Goal: Task Accomplishment & Management: Complete application form

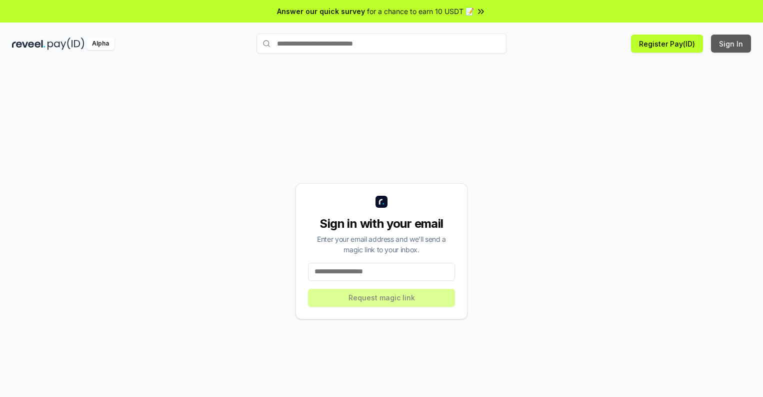
click at [732, 44] on button "Sign In" at bounding box center [731, 44] width 40 height 18
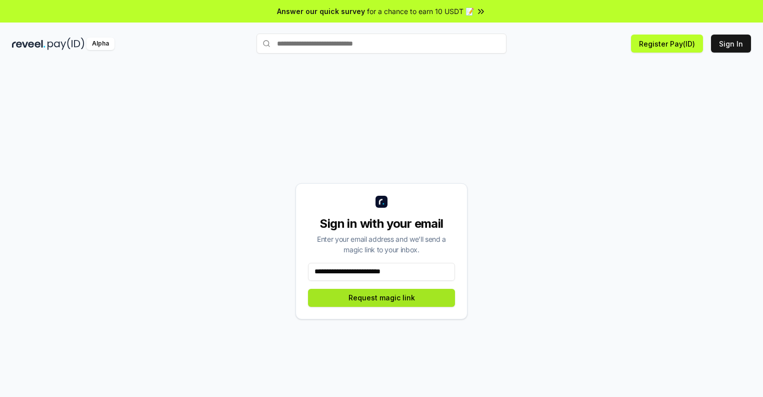
type input "**********"
click at [382, 297] on button "Request magic link" at bounding box center [381, 298] width 147 height 18
